Goal: Navigation & Orientation: Find specific page/section

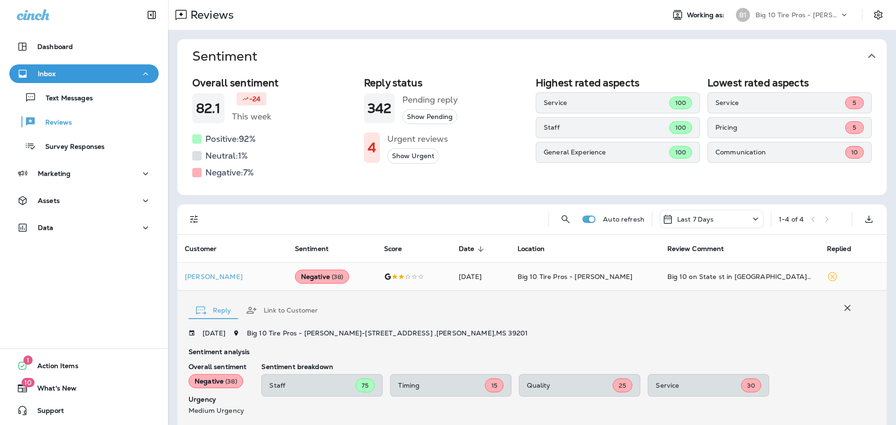
scroll to position [150, 0]
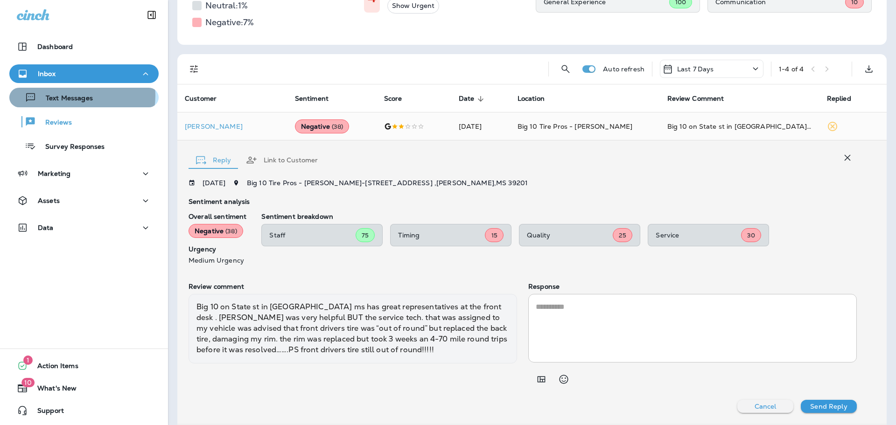
click at [76, 96] on p "Text Messages" at bounding box center [64, 98] width 56 height 9
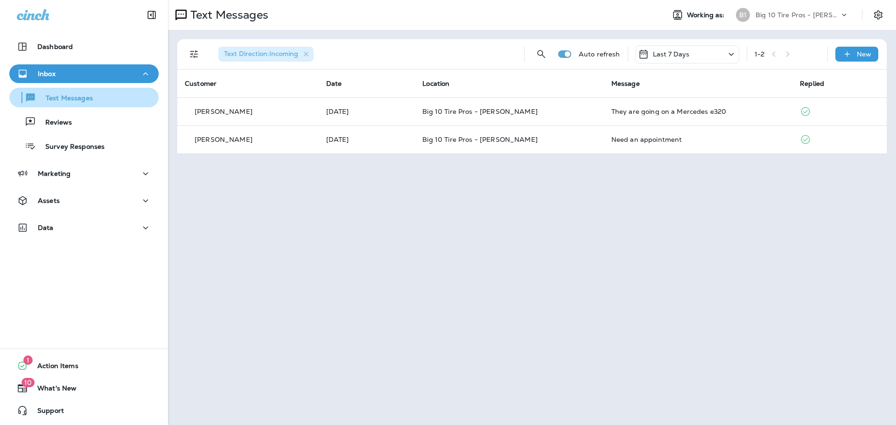
click at [79, 92] on div "Text Messages" at bounding box center [53, 98] width 80 height 14
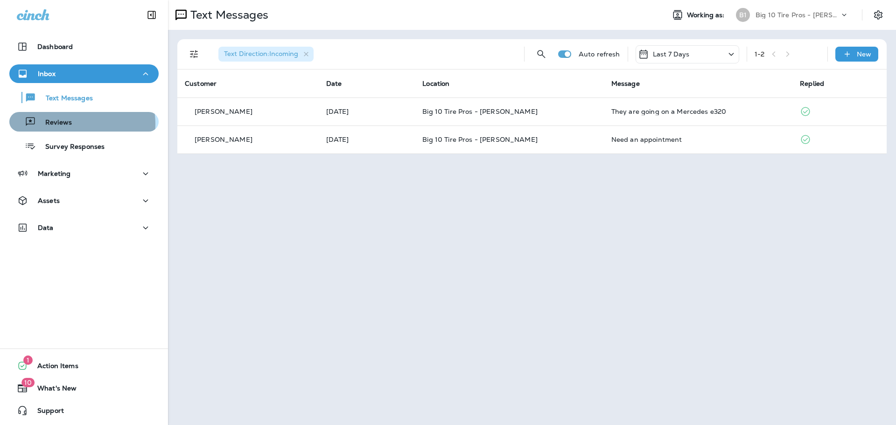
click at [70, 124] on p "Reviews" at bounding box center [54, 123] width 36 height 9
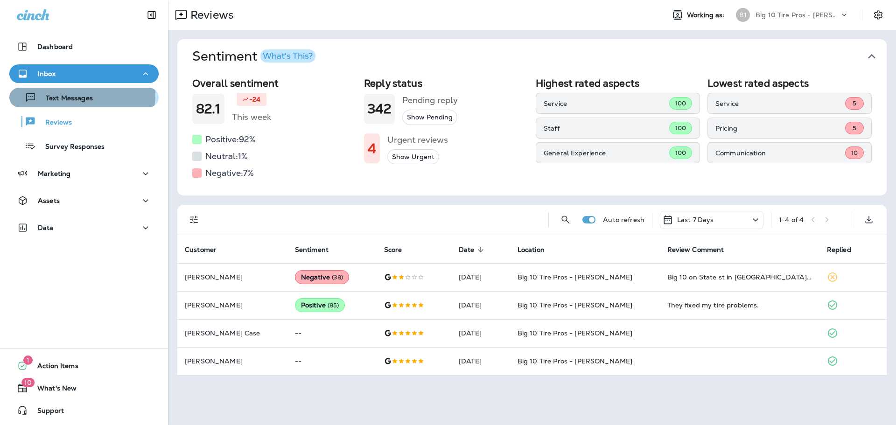
click at [73, 94] on p "Text Messages" at bounding box center [64, 98] width 56 height 9
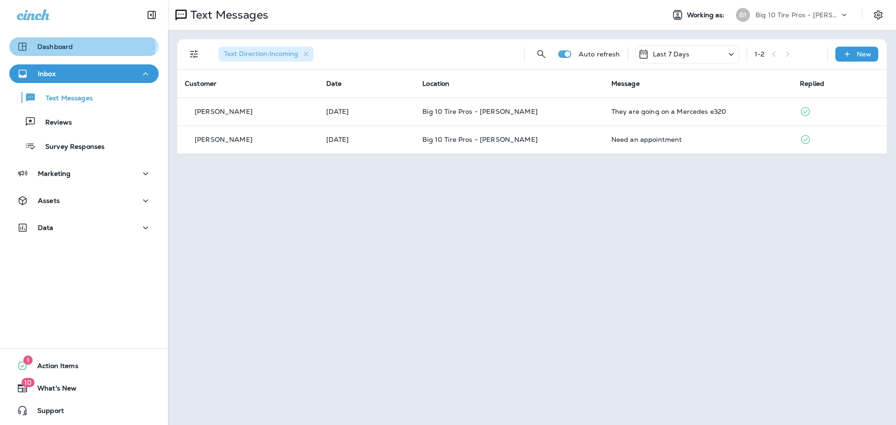
click at [57, 44] on p "Dashboard" at bounding box center [54, 46] width 35 height 7
